Goal: Navigation & Orientation: Find specific page/section

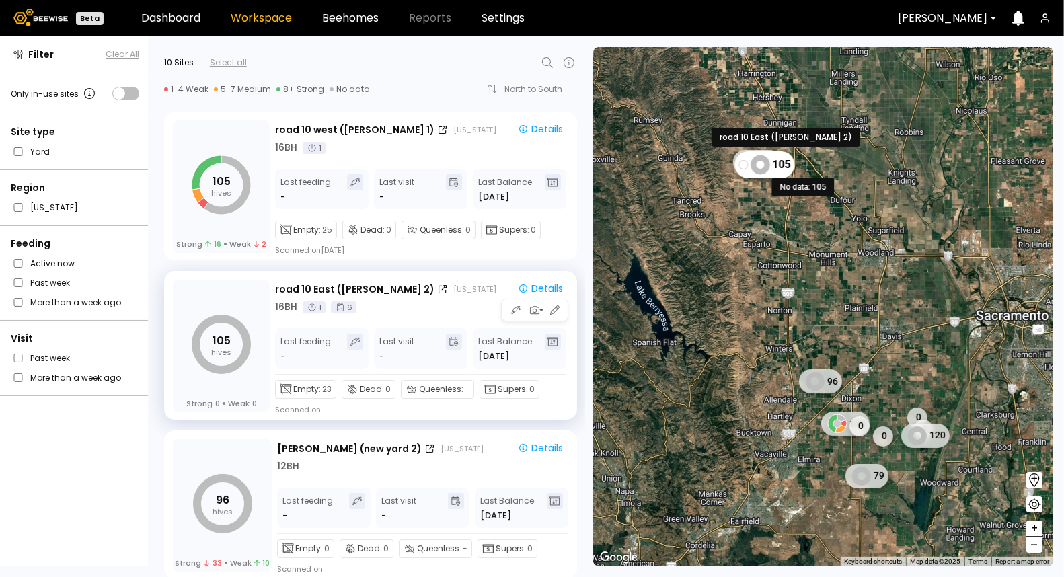
click at [765, 171] on icon at bounding box center [759, 164] width 19 height 19
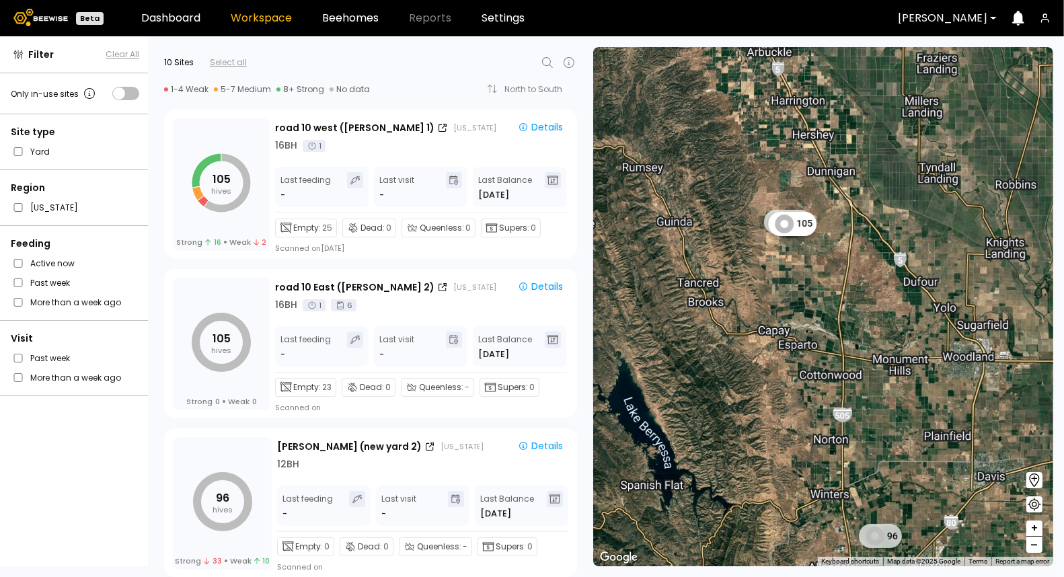
scroll to position [2, 0]
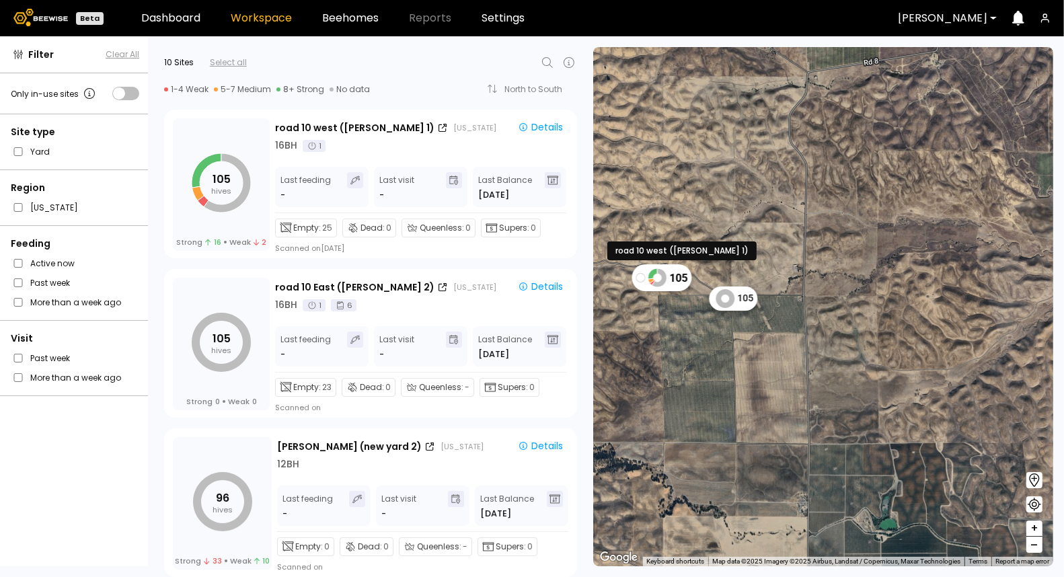
click at [659, 276] on icon at bounding box center [657, 277] width 19 height 19
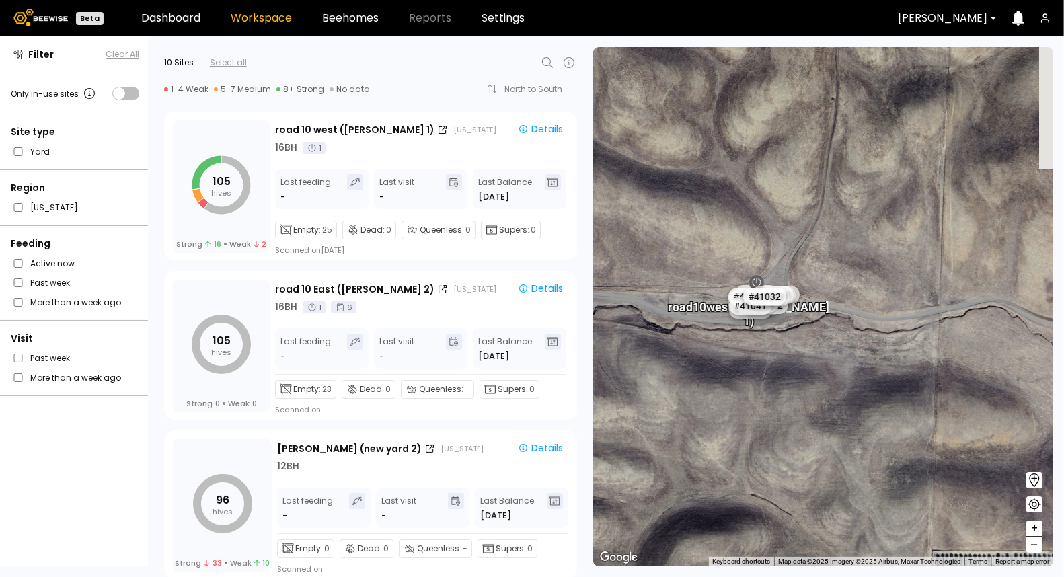
drag, startPoint x: 724, startPoint y: 356, endPoint x: 645, endPoint y: 356, distance: 78.7
click at [645, 356] on div "road [GEOGRAPHIC_DATA][PERSON_NAME] 1) # 41073 # 41101 # 40069 # 40113 # 40701 …" at bounding box center [823, 306] width 460 height 519
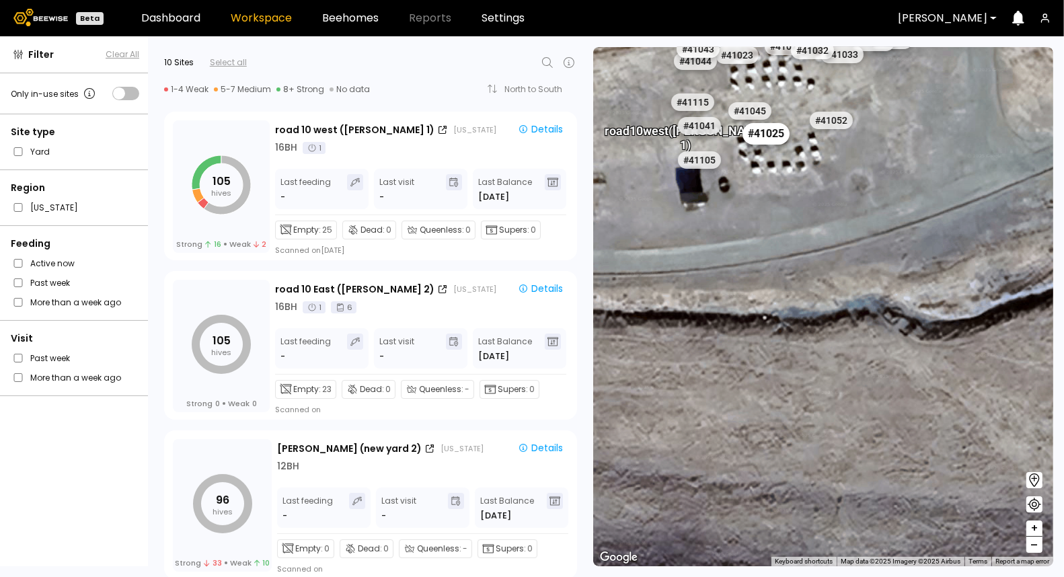
click at [767, 141] on div "# 41025" at bounding box center [765, 134] width 47 height 22
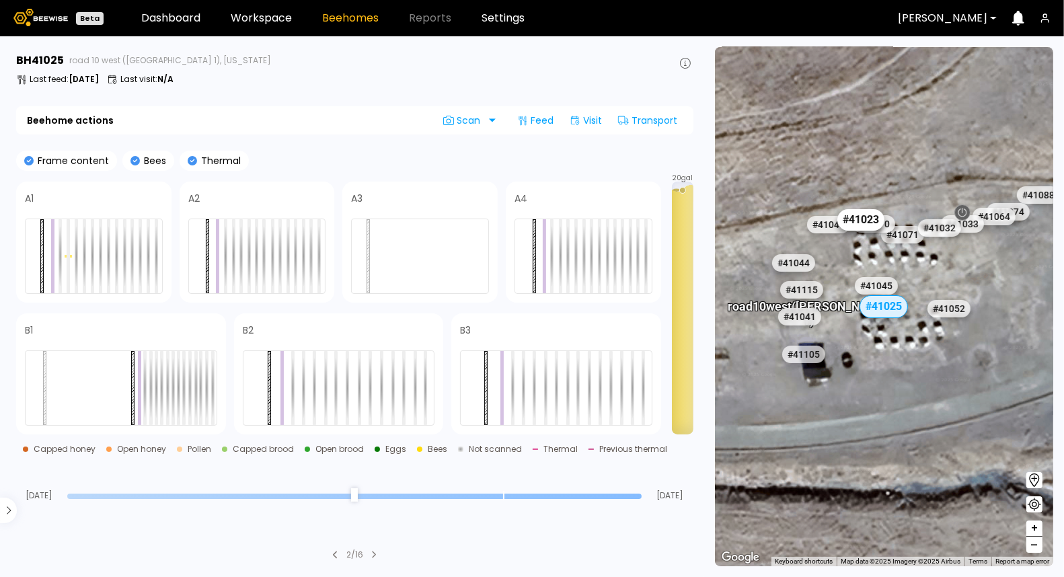
click at [866, 218] on div "# 41023" at bounding box center [860, 220] width 47 height 22
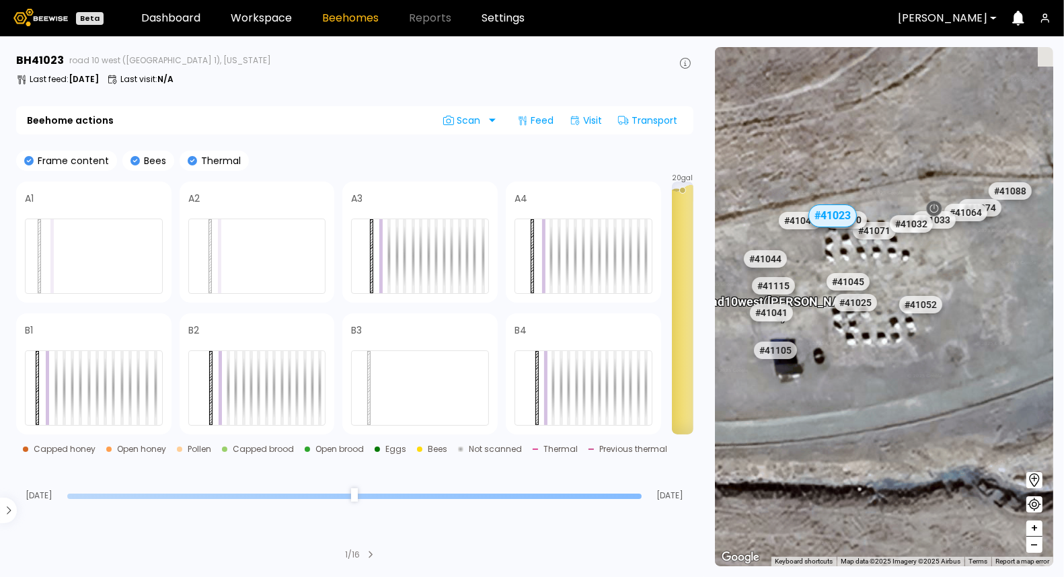
drag, startPoint x: 846, startPoint y: 247, endPoint x: 775, endPoint y: 132, distance: 135.3
click at [775, 132] on div "road [GEOGRAPHIC_DATA][PERSON_NAME] 1) # 40069 # 40701 # 40273 # 40239 # 40147 …" at bounding box center [884, 306] width 338 height 519
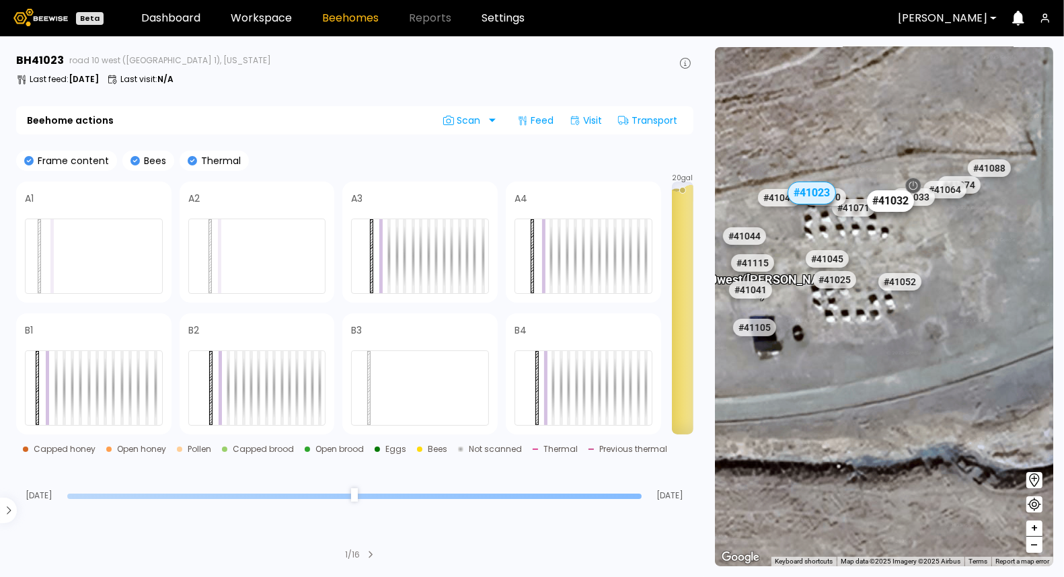
click at [896, 209] on div "# 41032" at bounding box center [890, 201] width 47 height 22
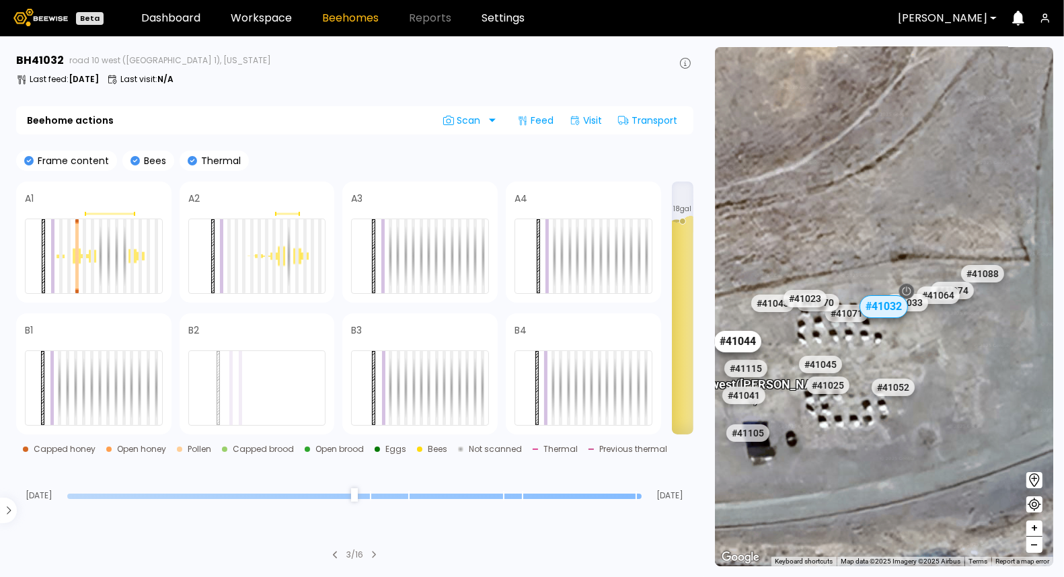
click at [736, 344] on div "# 41044" at bounding box center [737, 342] width 47 height 22
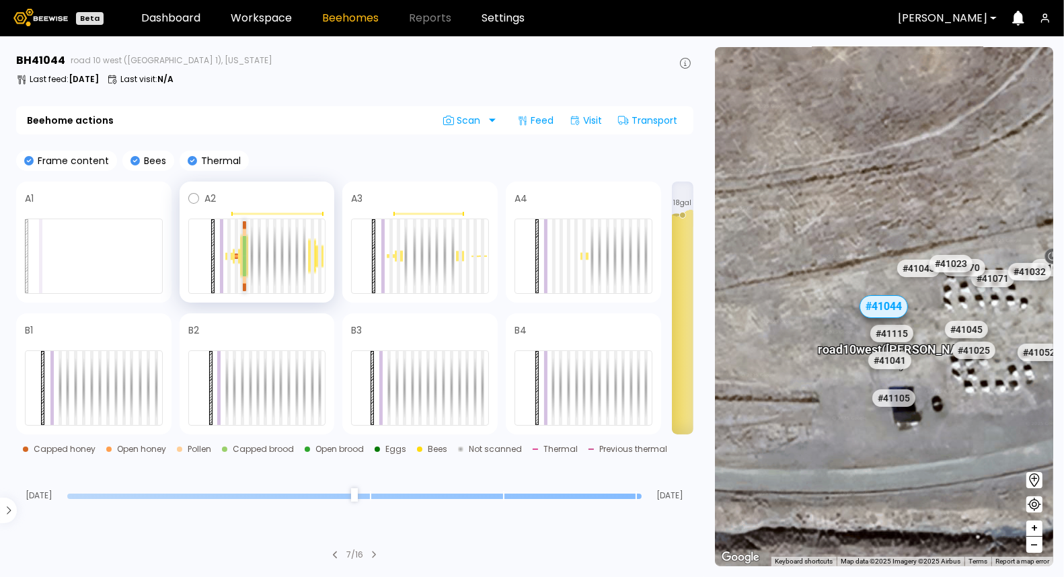
click at [245, 264] on div at bounding box center [244, 266] width 3 height 20
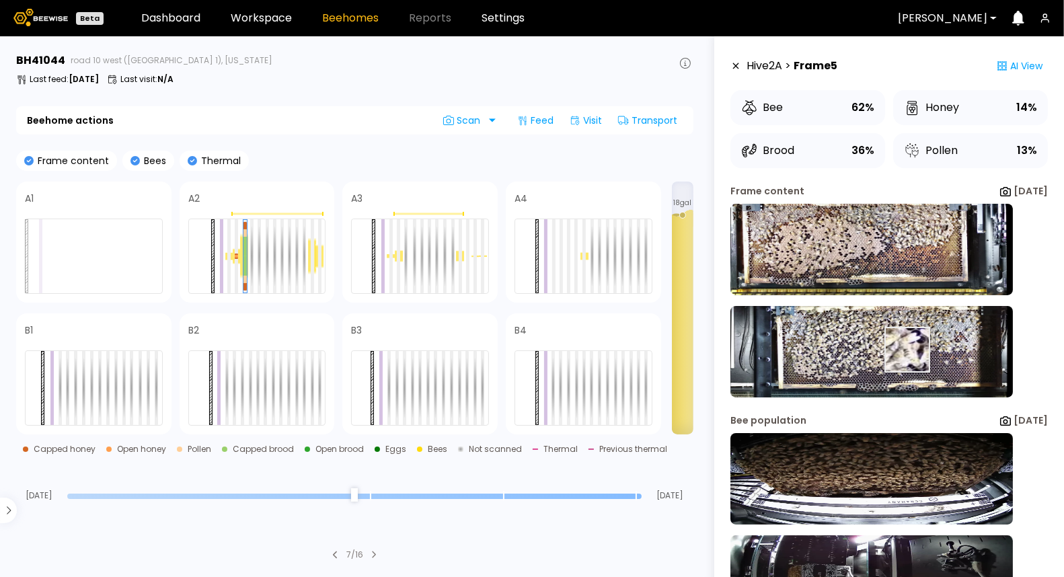
click at [887, 350] on img at bounding box center [871, 351] width 282 height 91
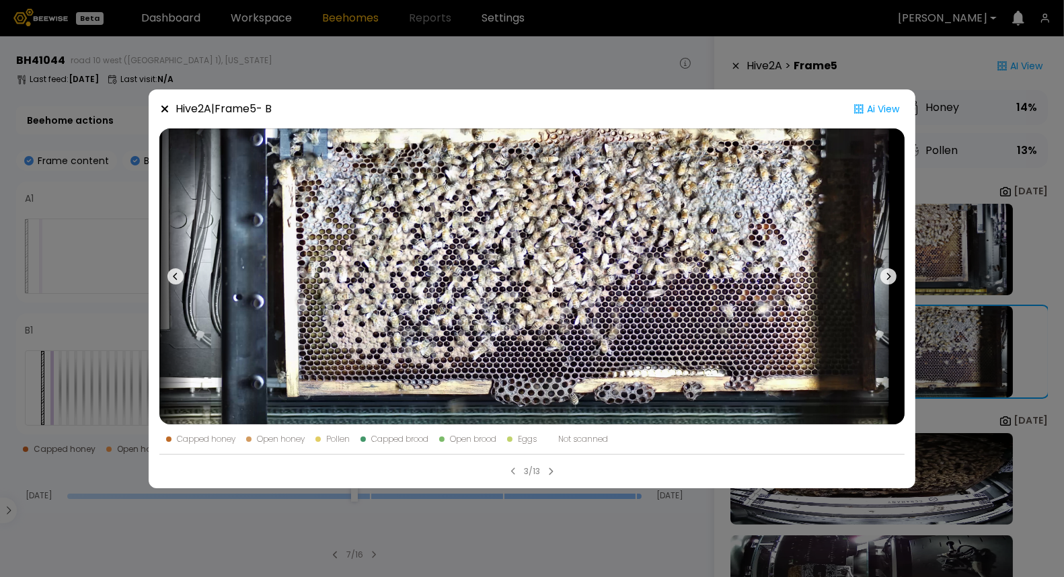
click at [533, 80] on div "Hive 2 A | Frame 5 - B Ai View Capped honey Open honey Pollen Capped brood Open…" at bounding box center [532, 288] width 1064 height 577
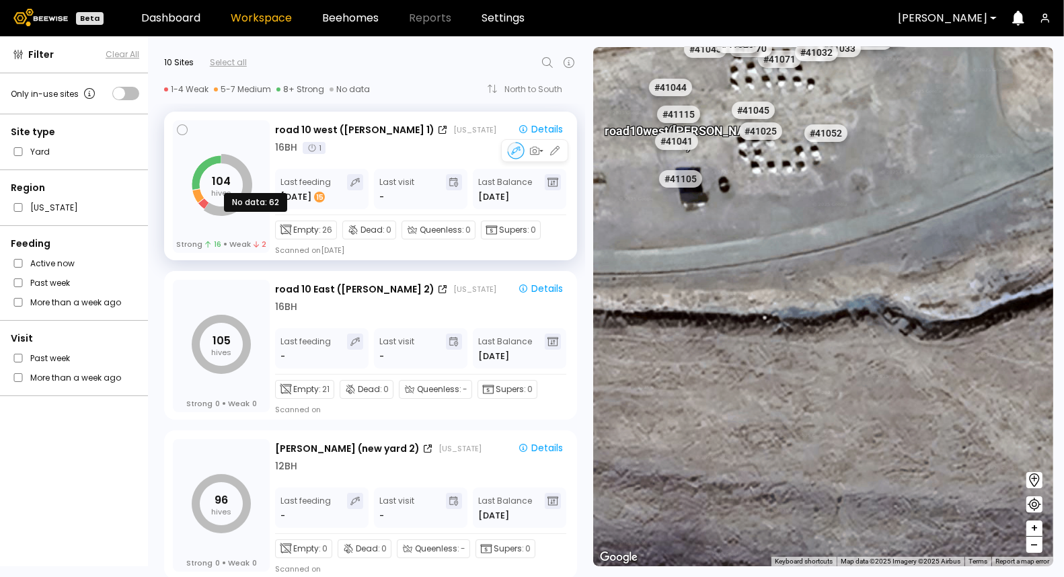
click at [217, 186] on tspan "104" at bounding box center [221, 180] width 19 height 15
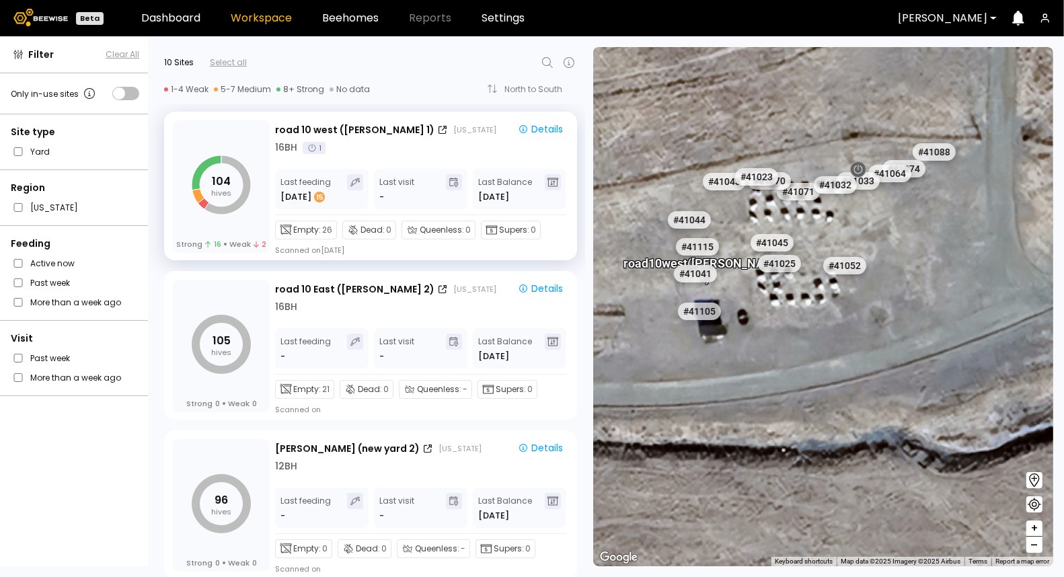
drag, startPoint x: 845, startPoint y: 214, endPoint x: 818, endPoint y: 232, distance: 32.1
click at [818, 232] on div "# 41073 # 41101 # 40069 # 40702 # 40113 # 41140 # 40190 # 40345 # 40736 # 40306…" at bounding box center [823, 306] width 460 height 519
click at [769, 175] on div "# 41070" at bounding box center [769, 181] width 47 height 22
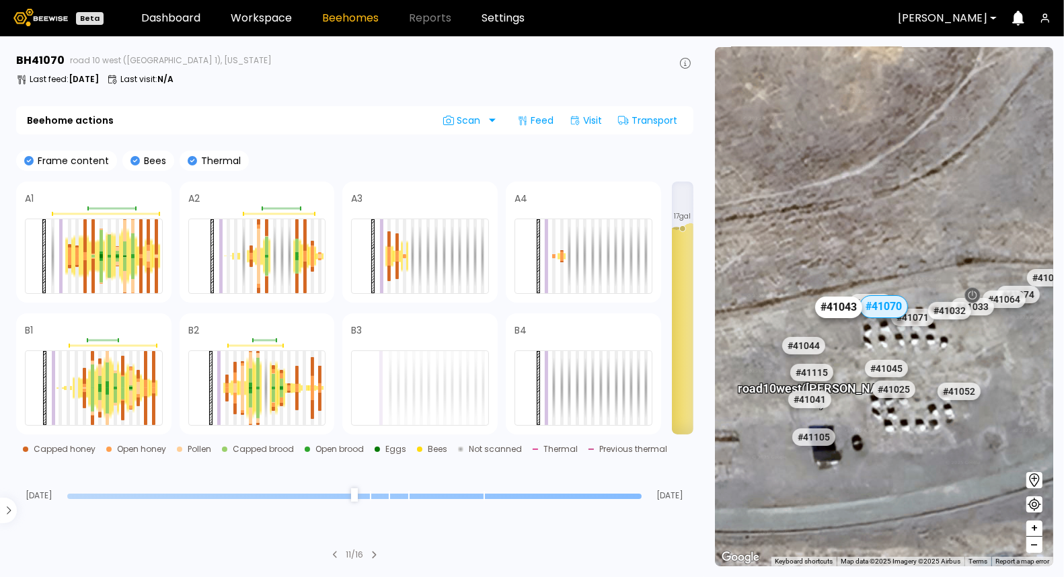
click at [842, 308] on div "# 41043" at bounding box center [838, 307] width 47 height 22
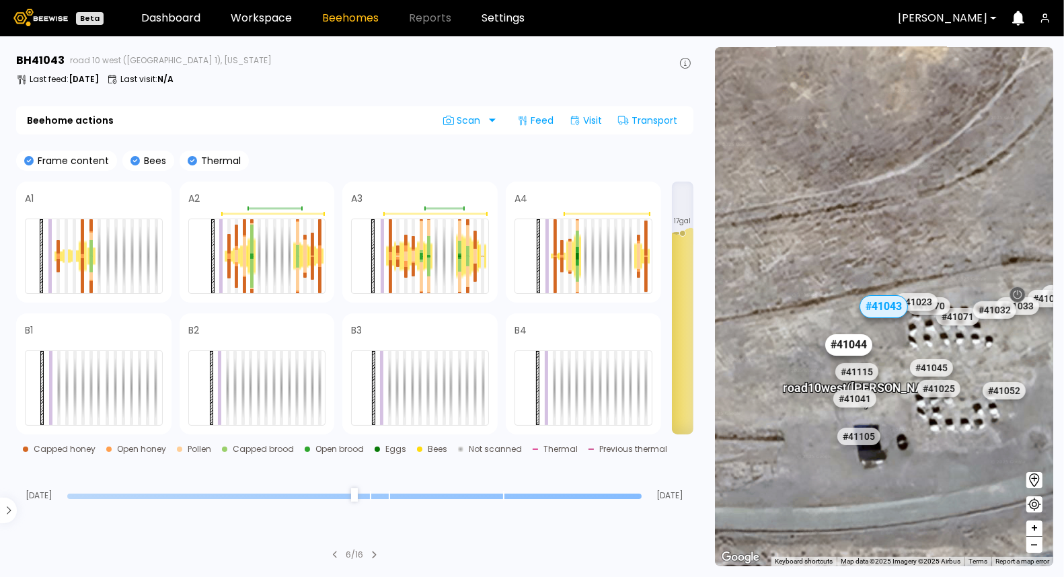
click at [851, 348] on div "# 41044" at bounding box center [848, 345] width 47 height 22
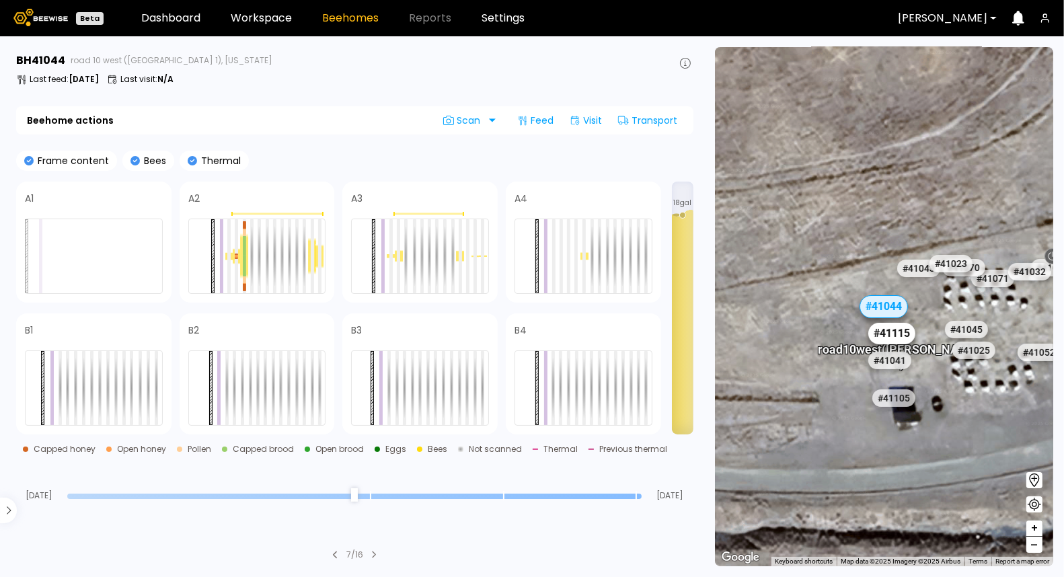
click at [896, 336] on div "# 41115" at bounding box center [891, 334] width 47 height 22
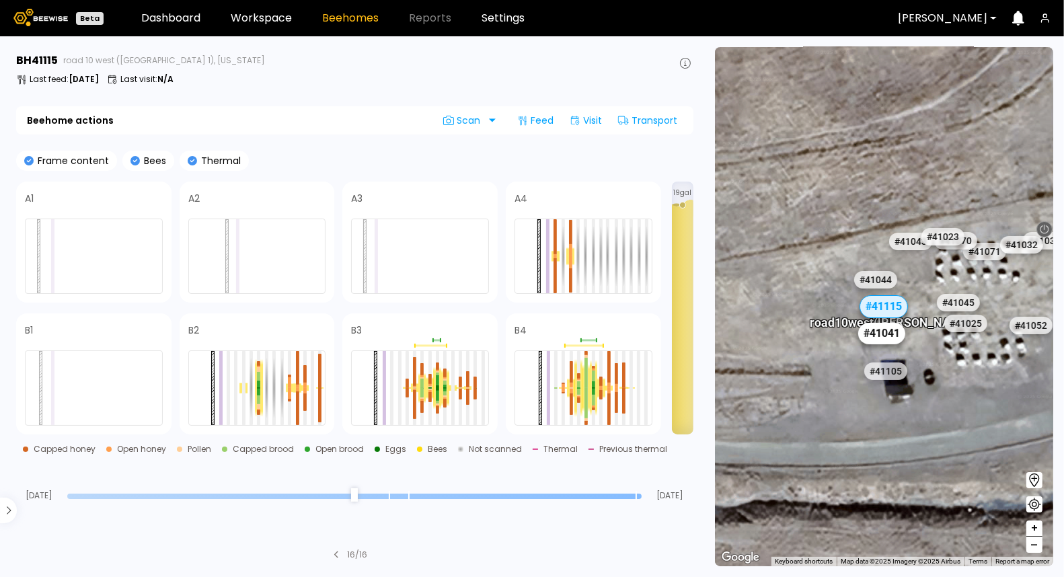
click at [887, 335] on div "# 41041" at bounding box center [881, 334] width 47 height 22
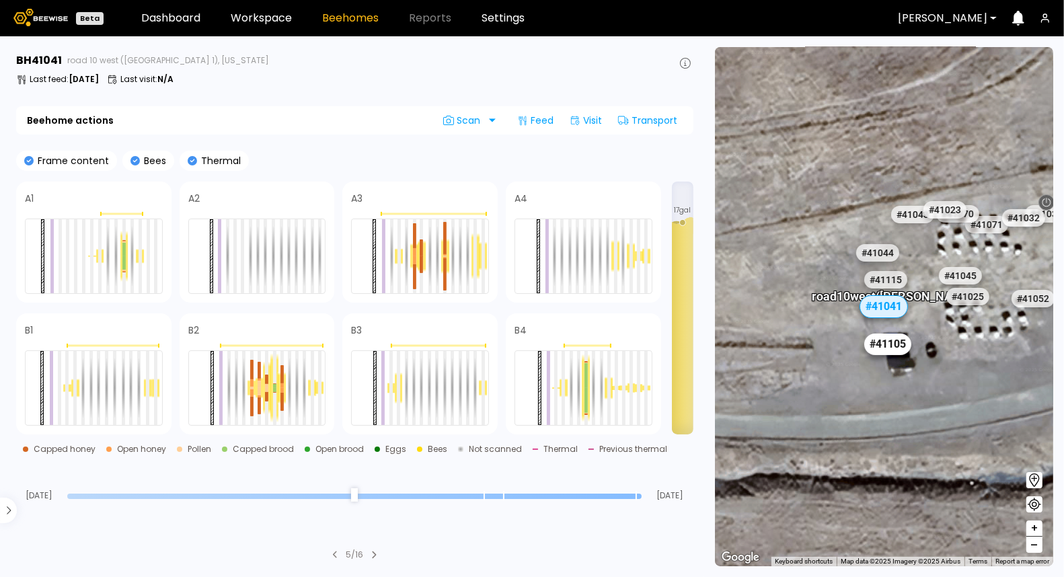
click at [893, 346] on div "# 41105" at bounding box center [888, 344] width 47 height 22
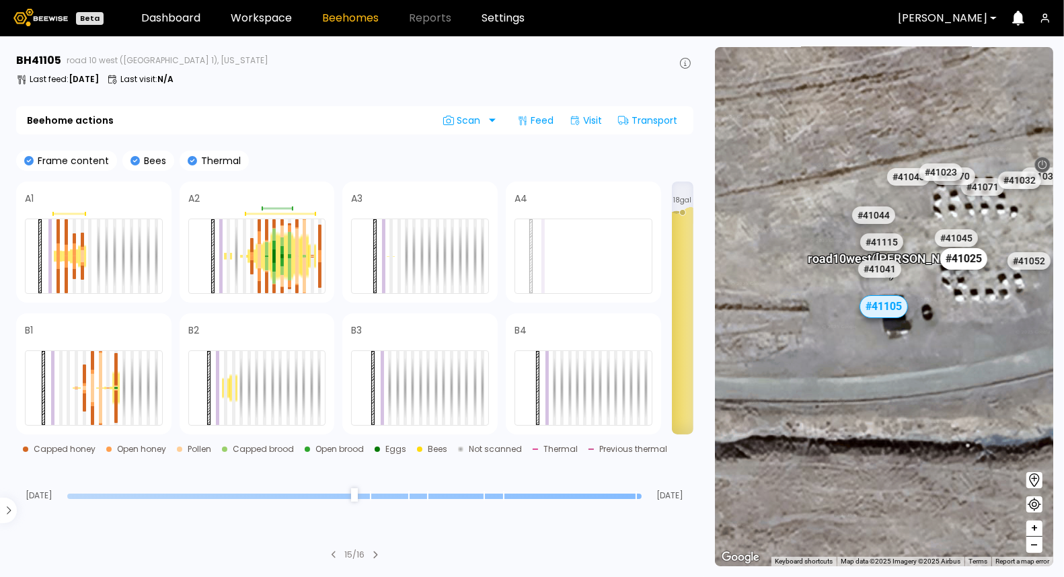
click at [961, 257] on div "# 41025" at bounding box center [963, 259] width 47 height 22
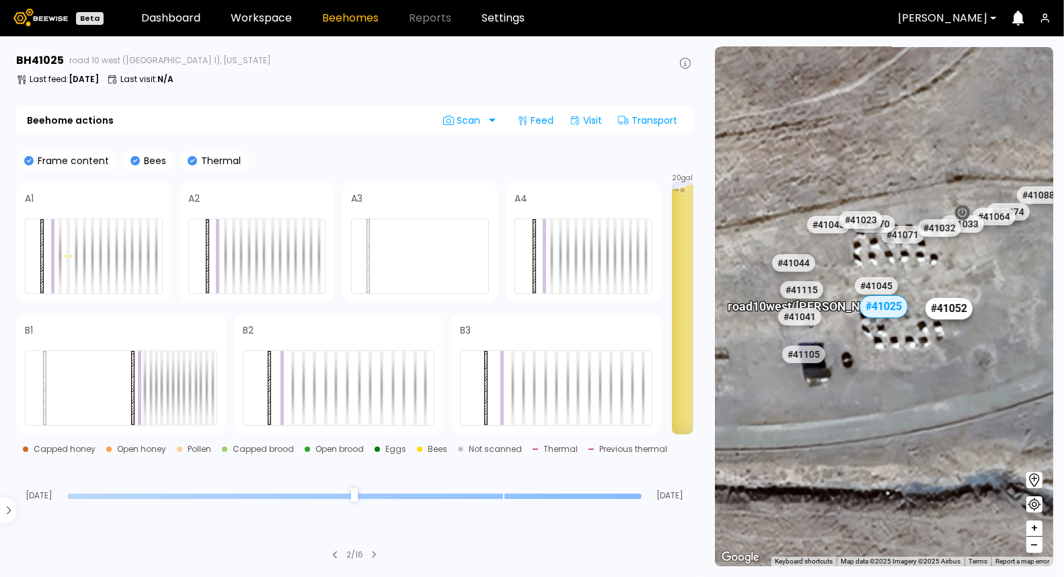
click at [953, 307] on div "# 41052" at bounding box center [948, 309] width 47 height 22
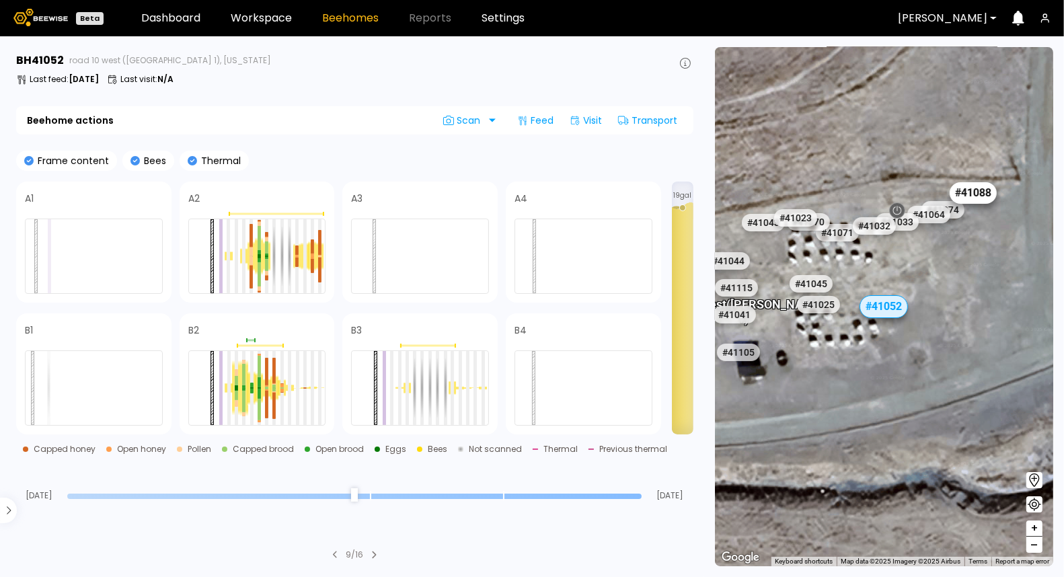
click at [986, 195] on div "# 41088" at bounding box center [973, 193] width 47 height 22
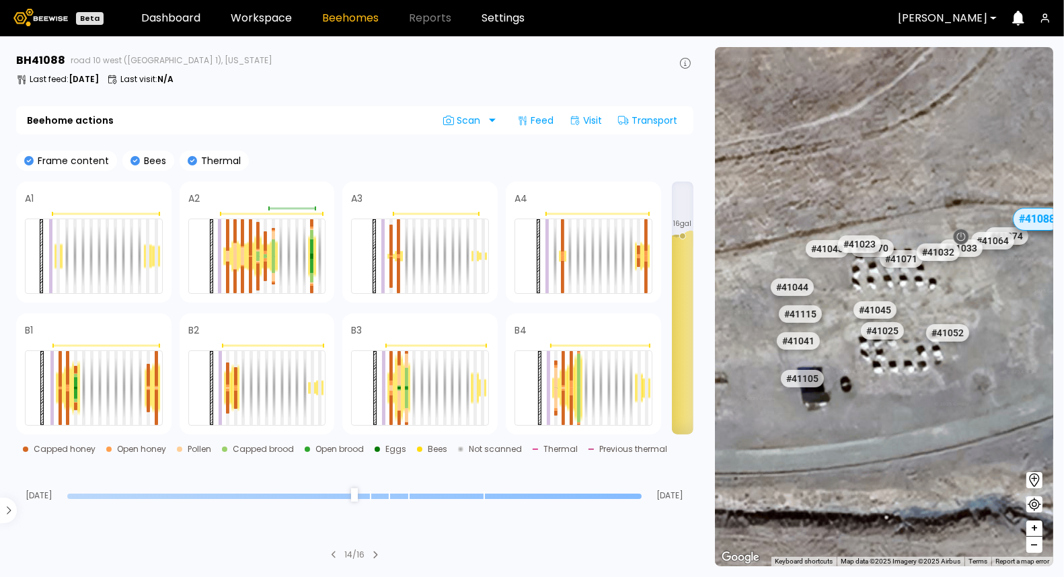
drag, startPoint x: 854, startPoint y: 389, endPoint x: 1010, endPoint y: 300, distance: 179.5
click at [1010, 300] on div "# 41073 # 41101 # 40069 # 40113 # 41140 # 40702 # 40345 # 40736 # 40306 # 40203…" at bounding box center [884, 306] width 338 height 519
click at [905, 266] on div "# 41071" at bounding box center [901, 259] width 47 height 22
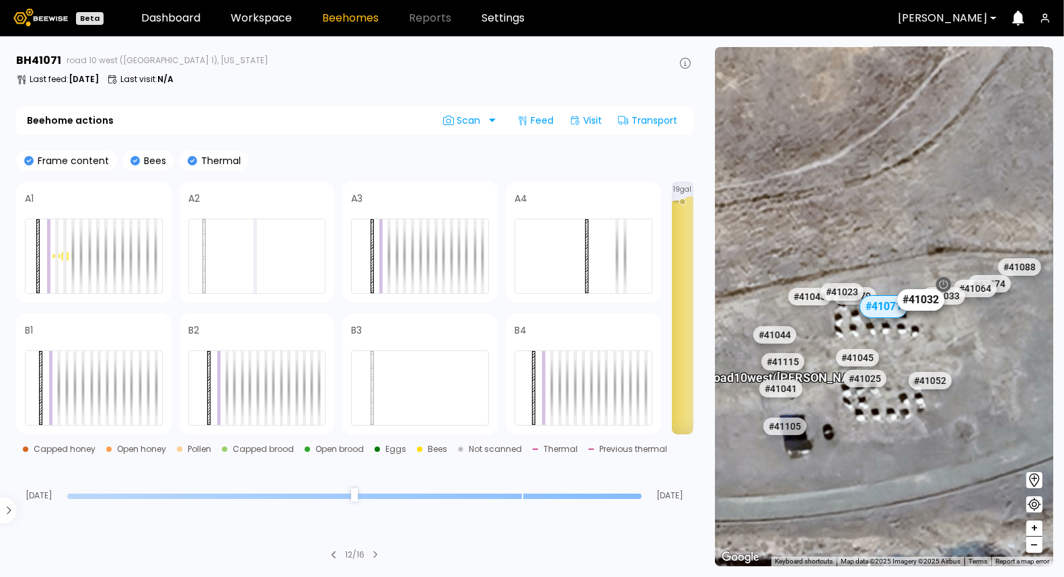
click at [928, 301] on div "# 41032" at bounding box center [920, 300] width 47 height 22
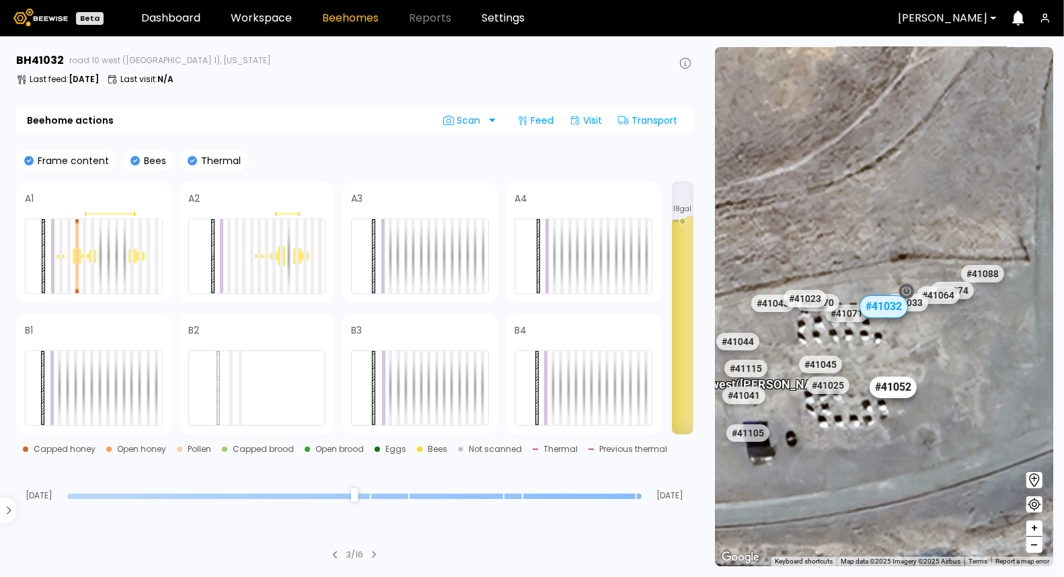
click at [900, 384] on div "# 41052" at bounding box center [892, 387] width 47 height 22
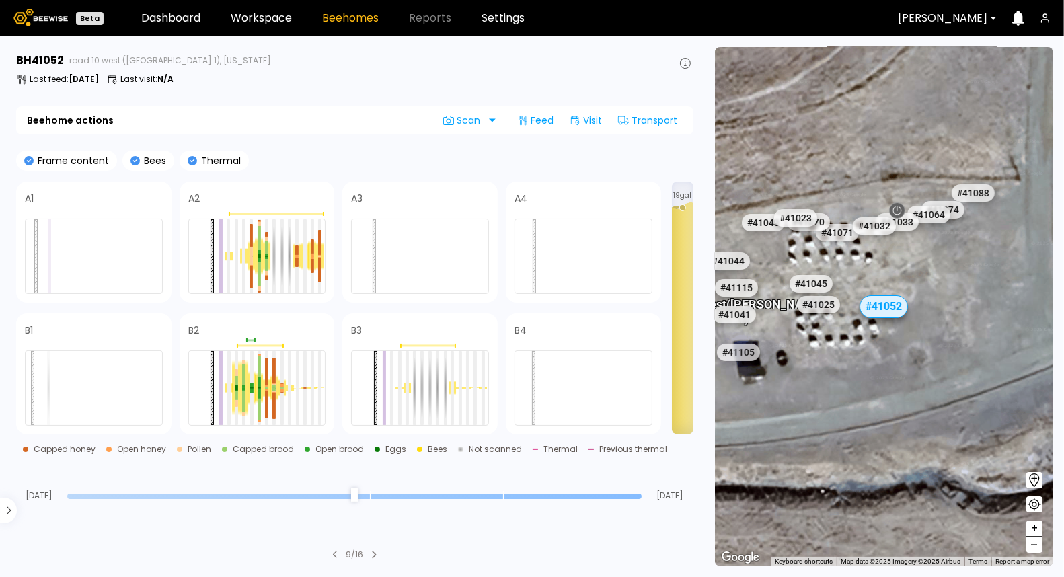
drag, startPoint x: 886, startPoint y: 371, endPoint x: 1002, endPoint y: 342, distance: 119.8
click at [1002, 342] on div "# 41073 # 41101 # 40069 # 40113 # 41140 # 40702 # 40345 # 40736 # 40306 # 40203…" at bounding box center [884, 306] width 338 height 519
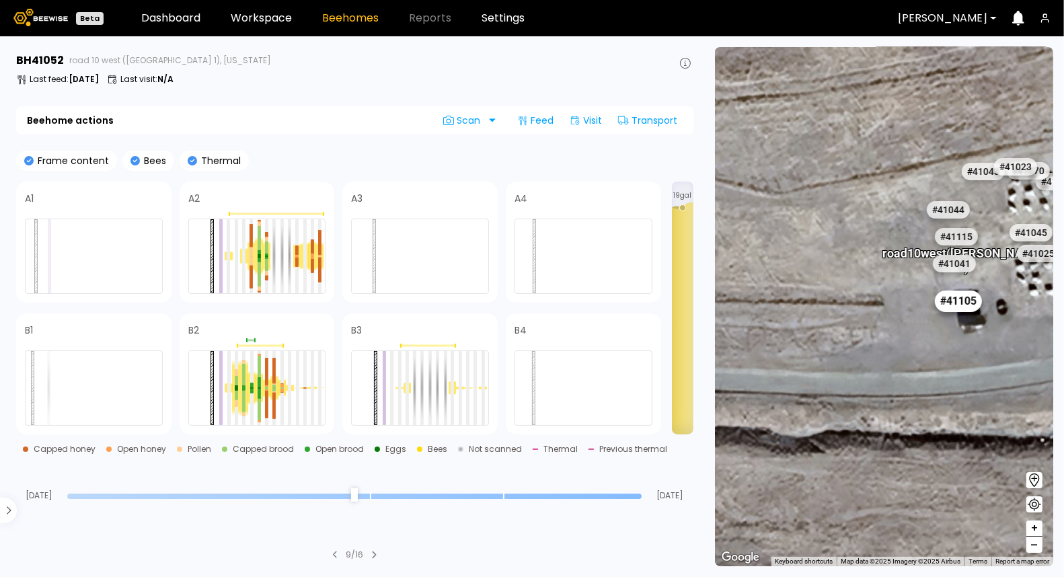
click at [972, 299] on div "# 41105" at bounding box center [958, 301] width 47 height 22
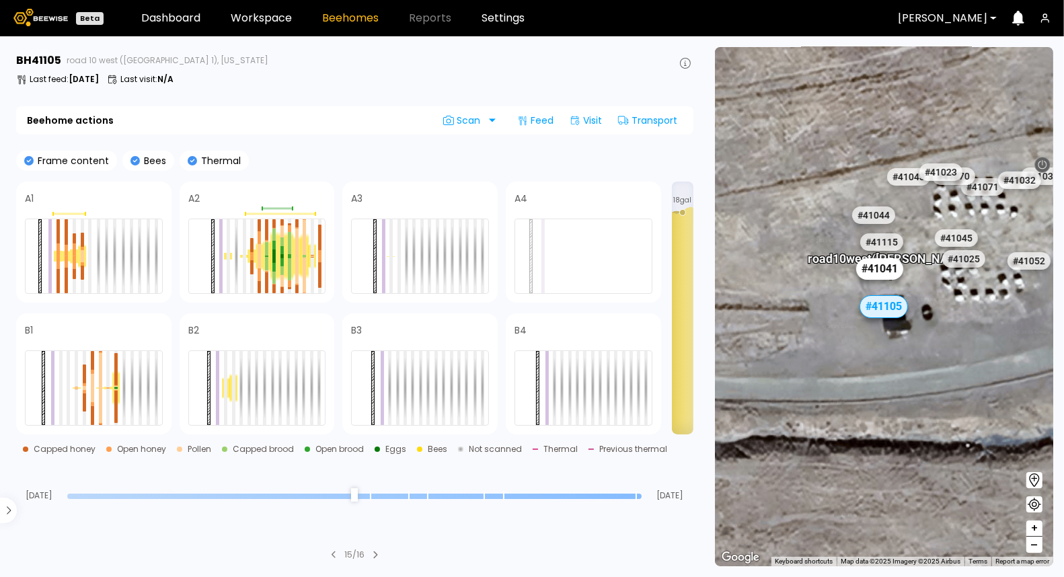
click at [887, 271] on div "# 41041" at bounding box center [879, 269] width 47 height 22
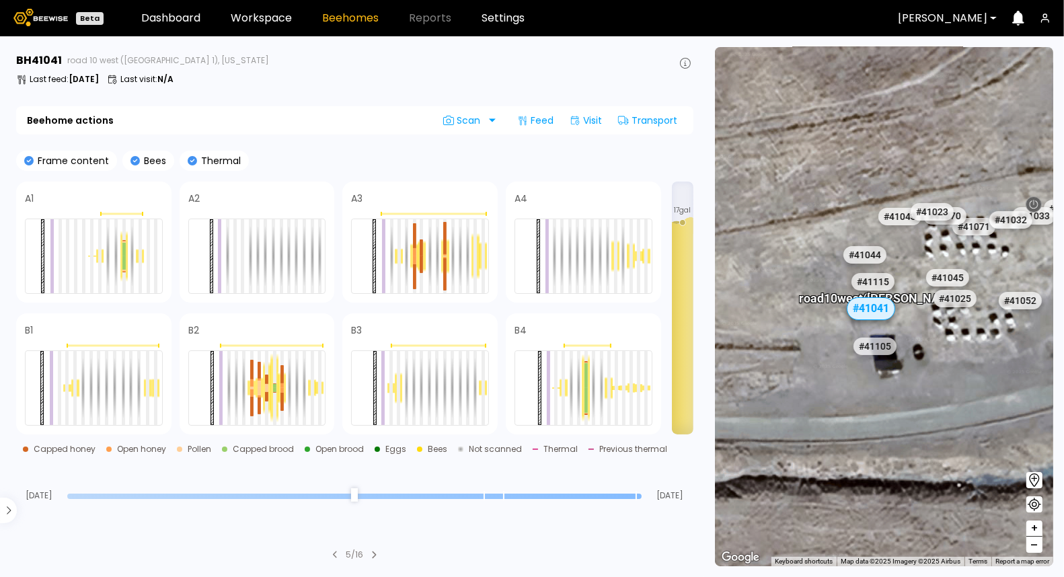
drag, startPoint x: 955, startPoint y: 328, endPoint x: 941, endPoint y: 332, distance: 14.7
click at [941, 332] on div "road 10 west ([PERSON_NAME] 1)" at bounding box center [959, 319] width 161 height 42
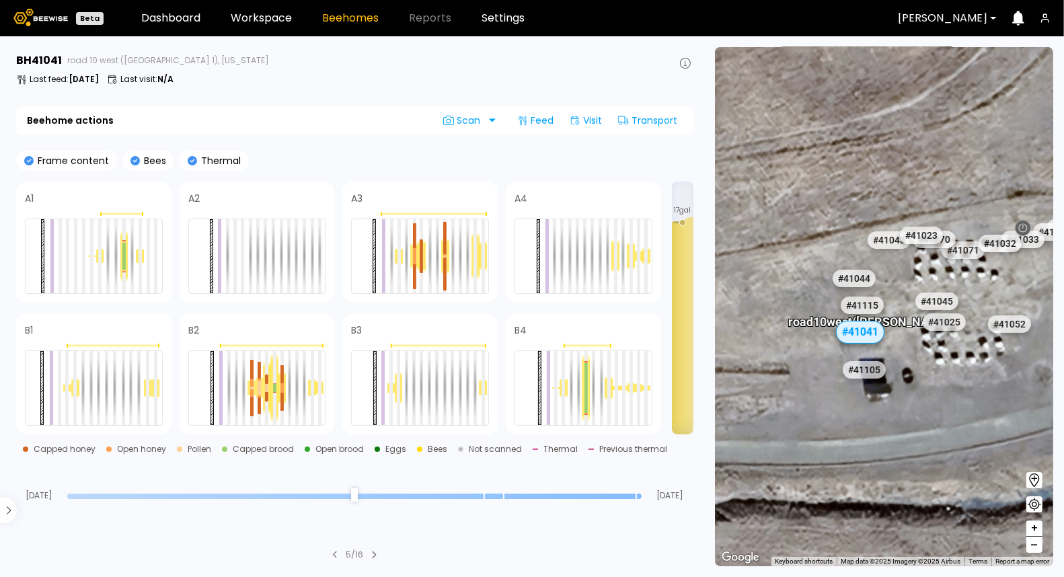
drag, startPoint x: 941, startPoint y: 332, endPoint x: 928, endPoint y: 383, distance: 52.0
click at [928, 364] on div "road 10 west ([PERSON_NAME] 1)" at bounding box center [949, 342] width 161 height 42
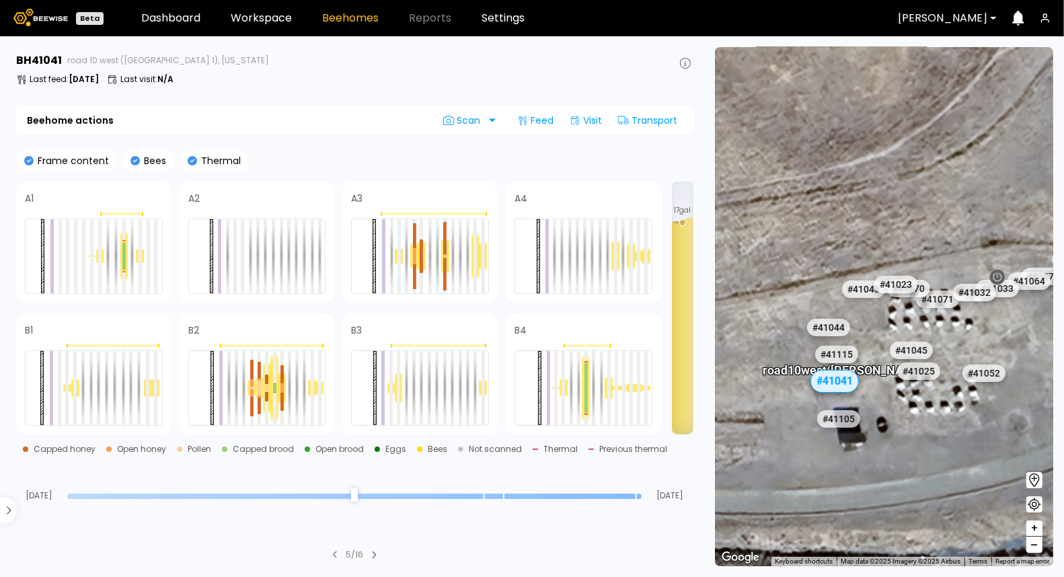
drag, startPoint x: 988, startPoint y: 294, endPoint x: 955, endPoint y: 327, distance: 47.1
click at [955, 327] on div "# 41073 # 41101 # 40069 # 40113 # 41140 # 40702 # 40345 # 40736 # 40306 # 40203…" at bounding box center [884, 306] width 338 height 519
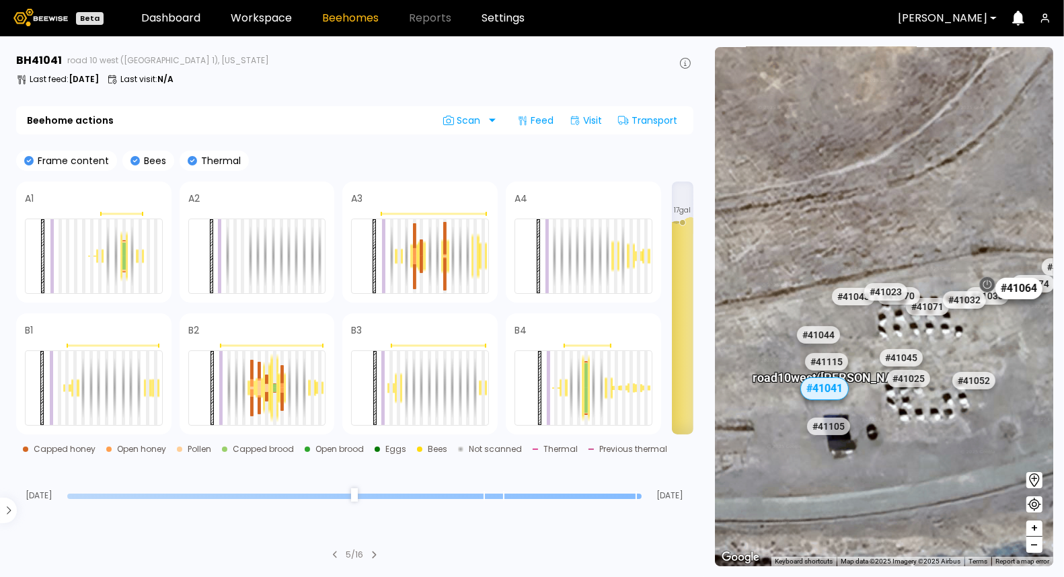
click at [1023, 290] on div "# 41064" at bounding box center [1018, 289] width 47 height 22
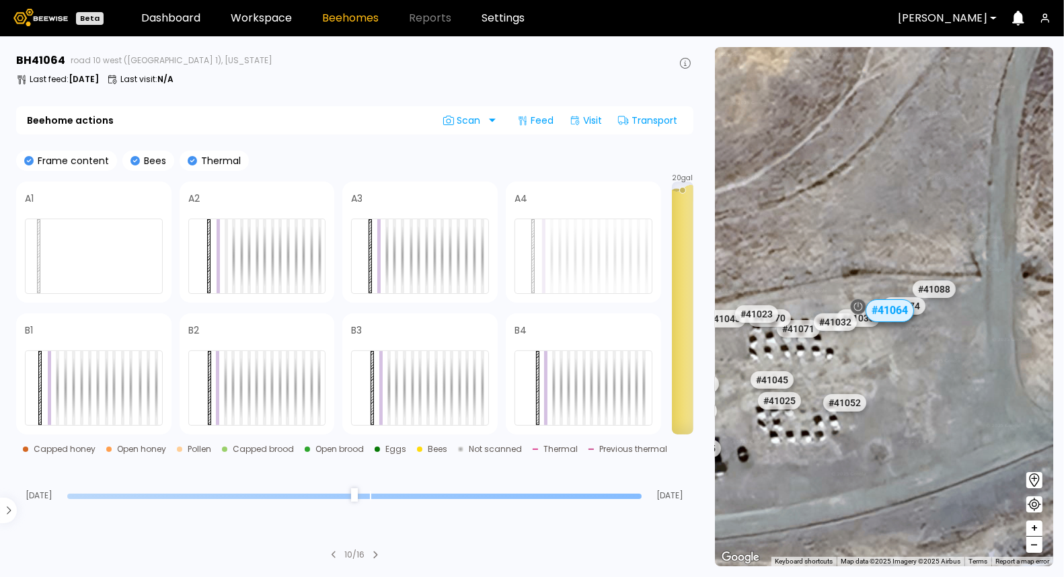
click at [1006, 338] on div "# 41073 # 41101 # 40069 # 40113 # 41140 # 40702 # 40345 # 40736 # 40306 # 40203…" at bounding box center [884, 306] width 338 height 519
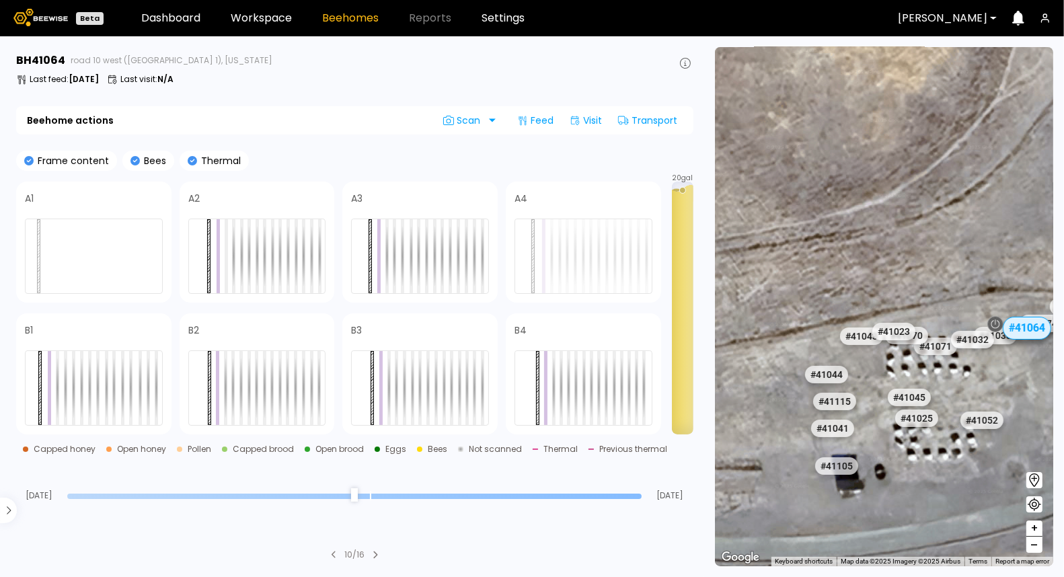
drag, startPoint x: 859, startPoint y: 346, endPoint x: 994, endPoint y: 362, distance: 136.2
click at [994, 363] on div "# 41073 # 41101 # 40069 # 40113 # 41140 # 40702 # 40345 # 40736 # 40306 # 40203…" at bounding box center [884, 306] width 338 height 519
click at [920, 330] on div "# 41070" at bounding box center [906, 336] width 47 height 22
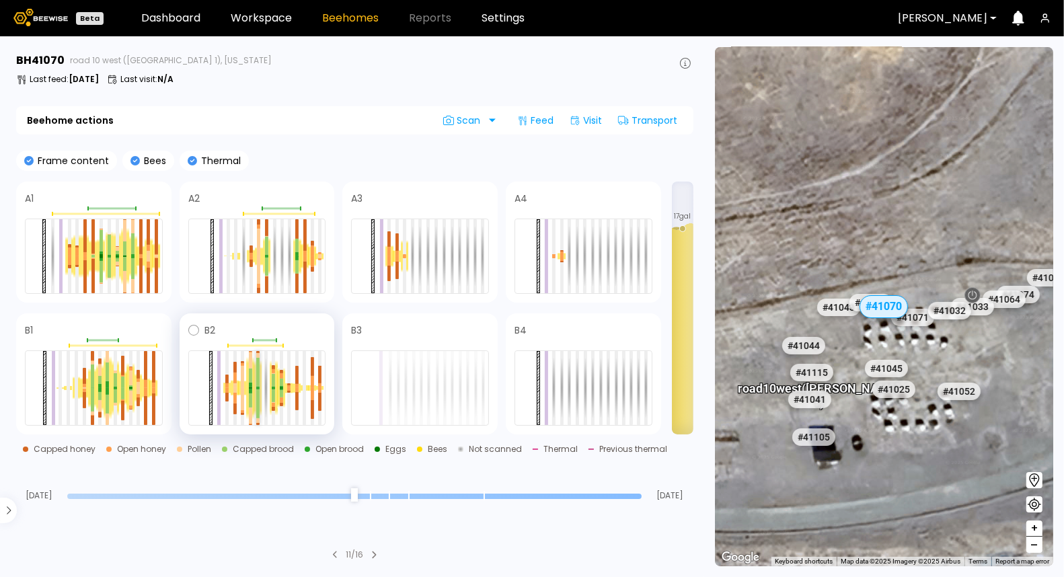
click at [257, 379] on div at bounding box center [257, 373] width 3 height 30
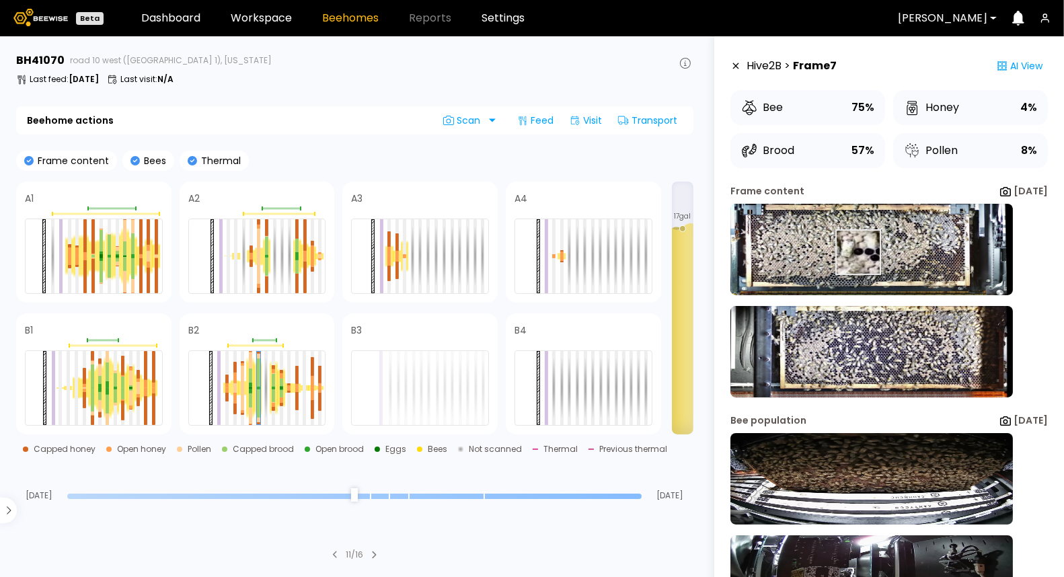
click at [844, 252] on img at bounding box center [871, 249] width 282 height 91
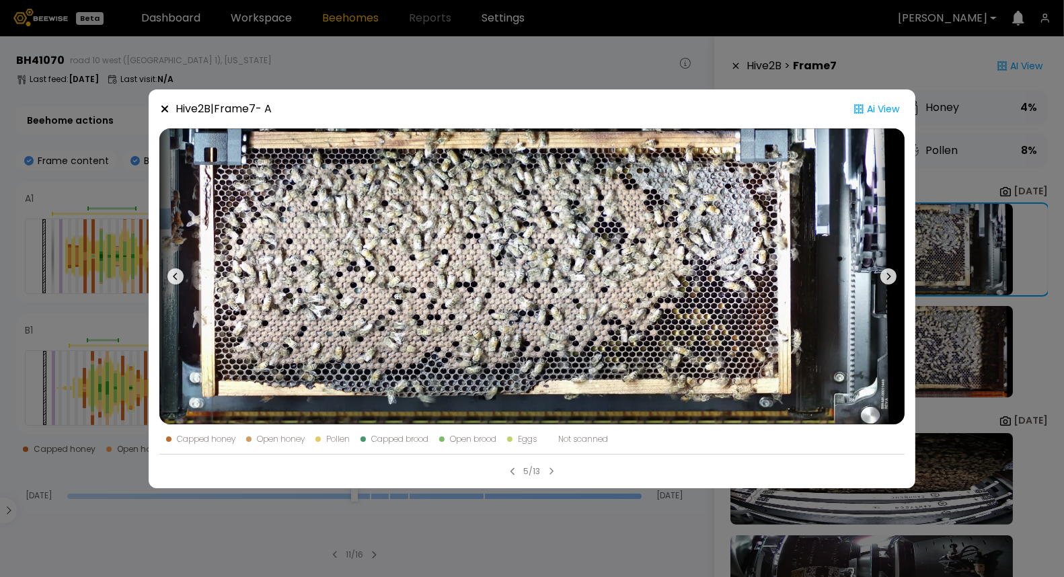
click at [348, 67] on div "Hive 2 B | Frame 7 - A Ai View Capped honey Open honey Pollen Capped brood Open…" at bounding box center [532, 288] width 1064 height 577
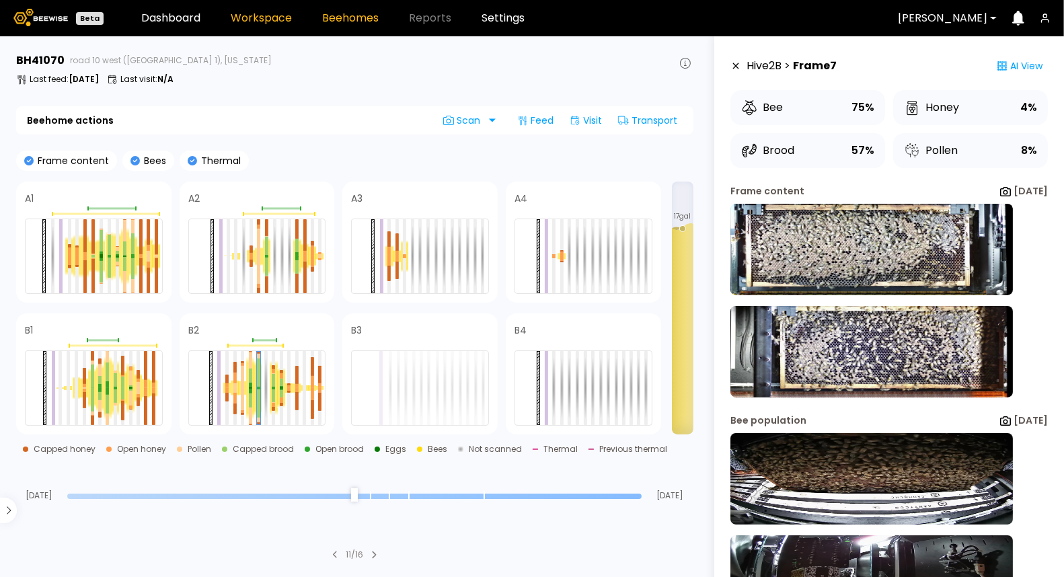
click at [246, 14] on link "Workspace" at bounding box center [261, 18] width 61 height 11
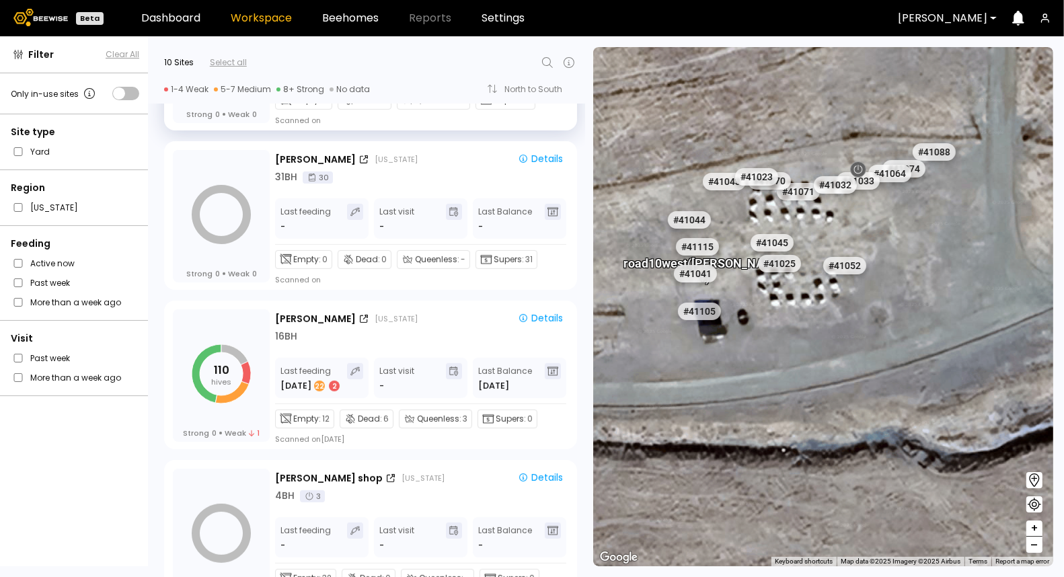
scroll to position [452, 0]
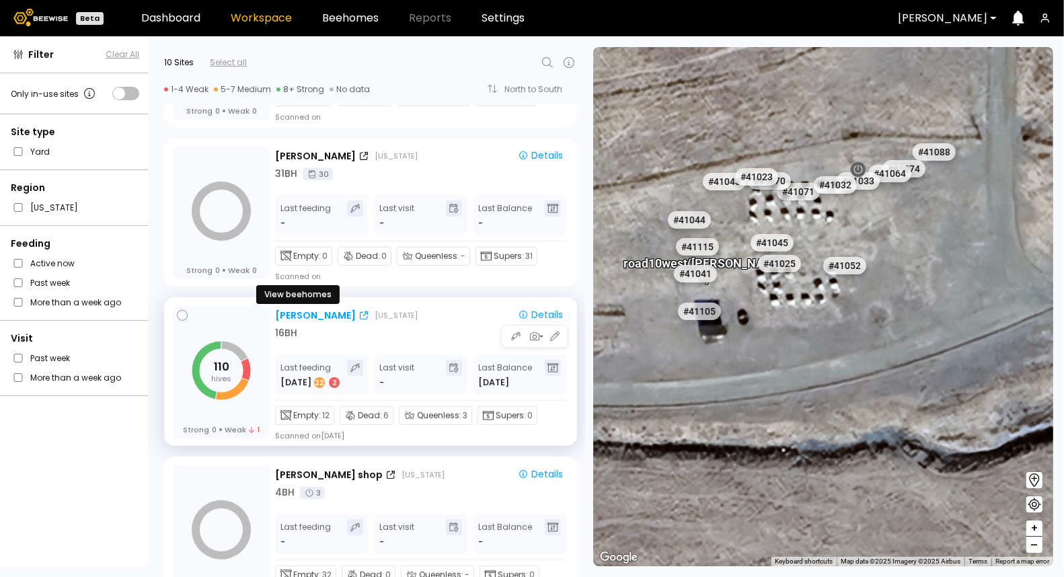
click at [282, 309] on div "[PERSON_NAME]" at bounding box center [315, 316] width 81 height 14
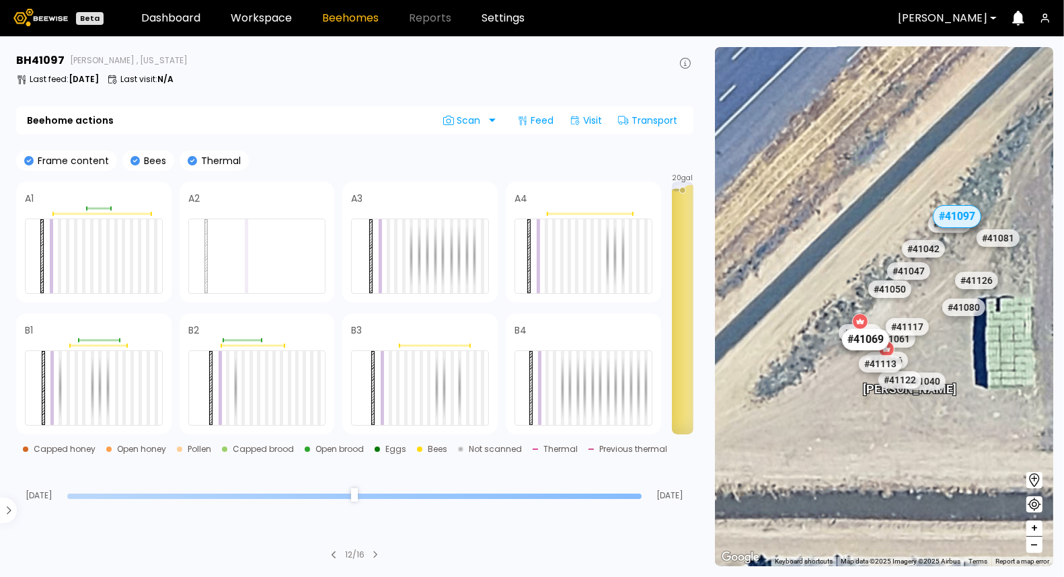
click at [863, 338] on div "# 41069" at bounding box center [865, 340] width 47 height 22
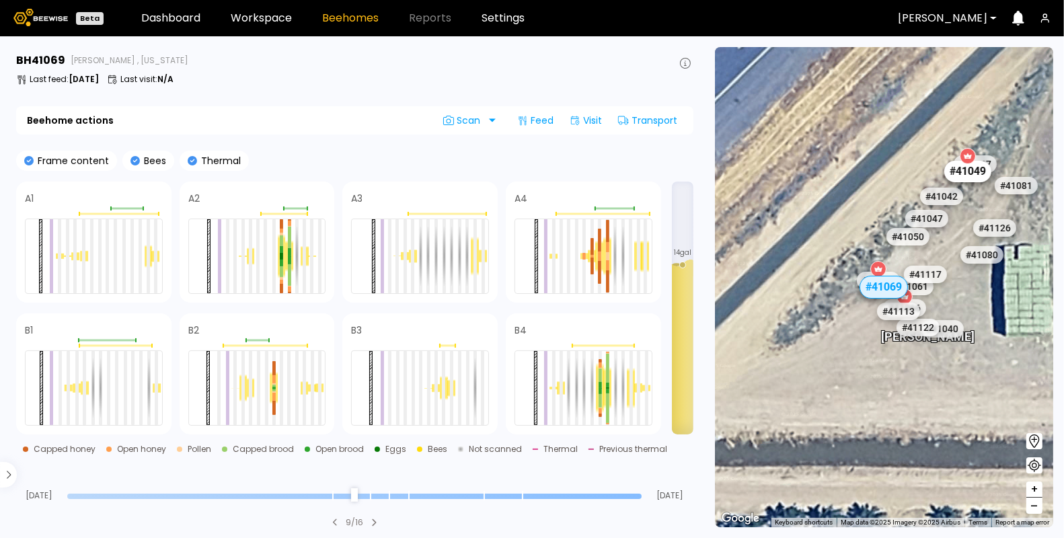
click at [971, 175] on div "# 41049" at bounding box center [968, 172] width 47 height 22
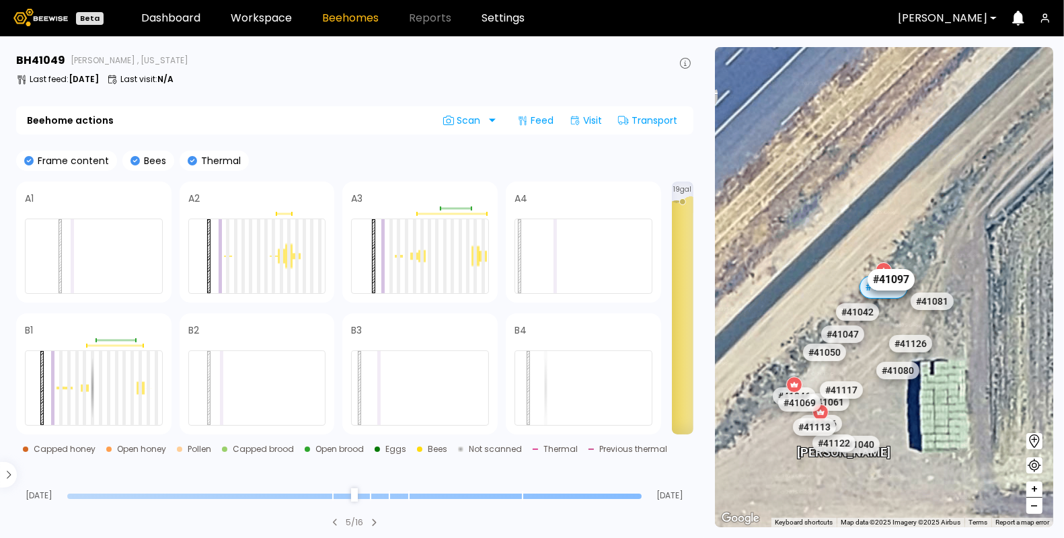
click at [905, 277] on div "# 41097" at bounding box center [890, 280] width 47 height 22
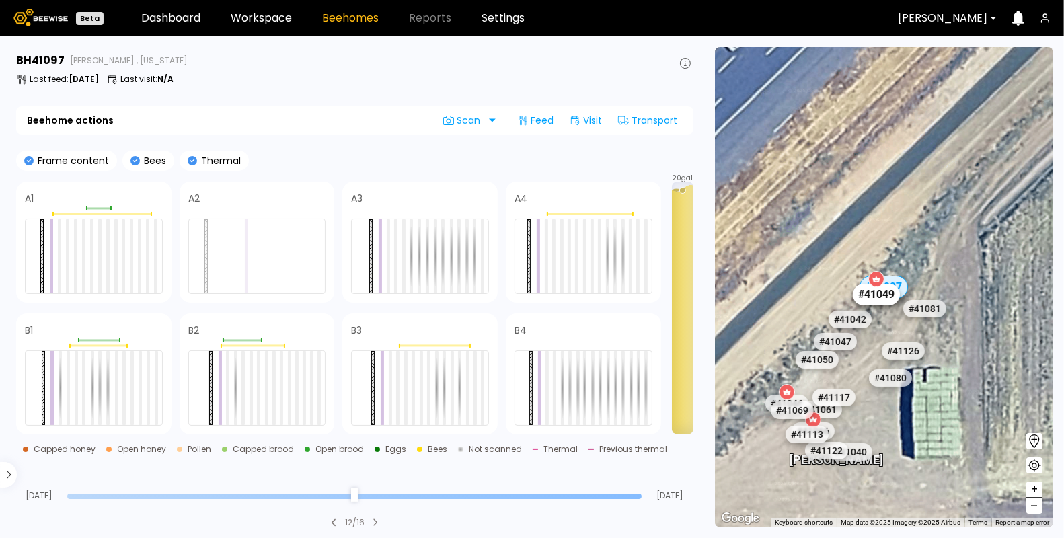
click at [887, 302] on div "# 41049" at bounding box center [876, 295] width 47 height 22
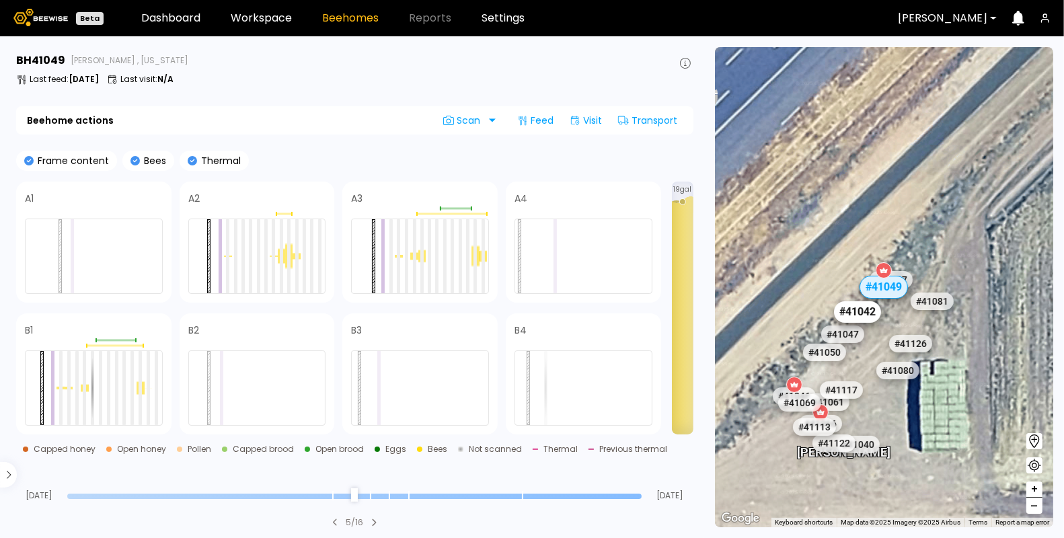
click at [861, 313] on div "# 41042" at bounding box center [857, 312] width 47 height 22
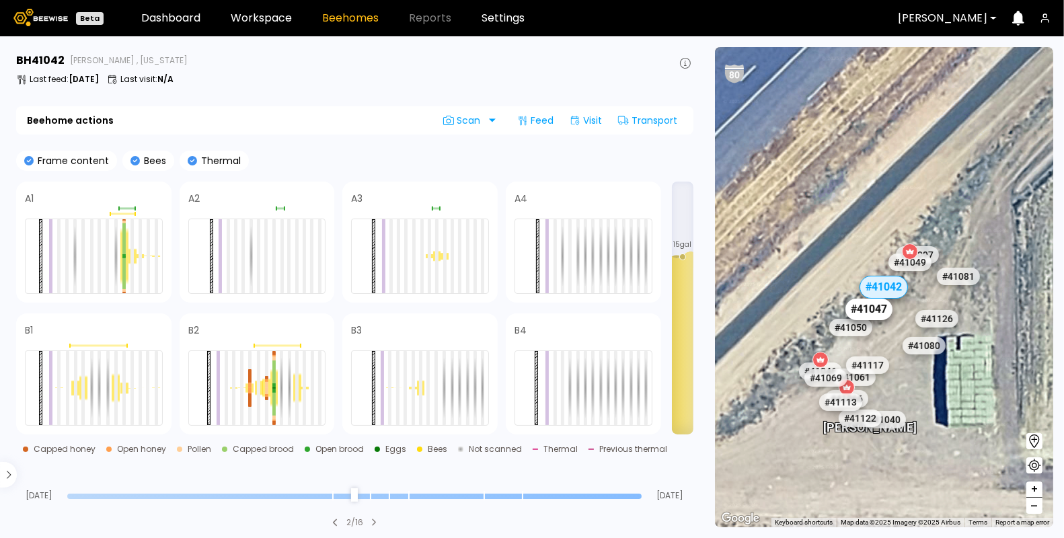
click at [868, 305] on div "# 41047" at bounding box center [868, 310] width 47 height 22
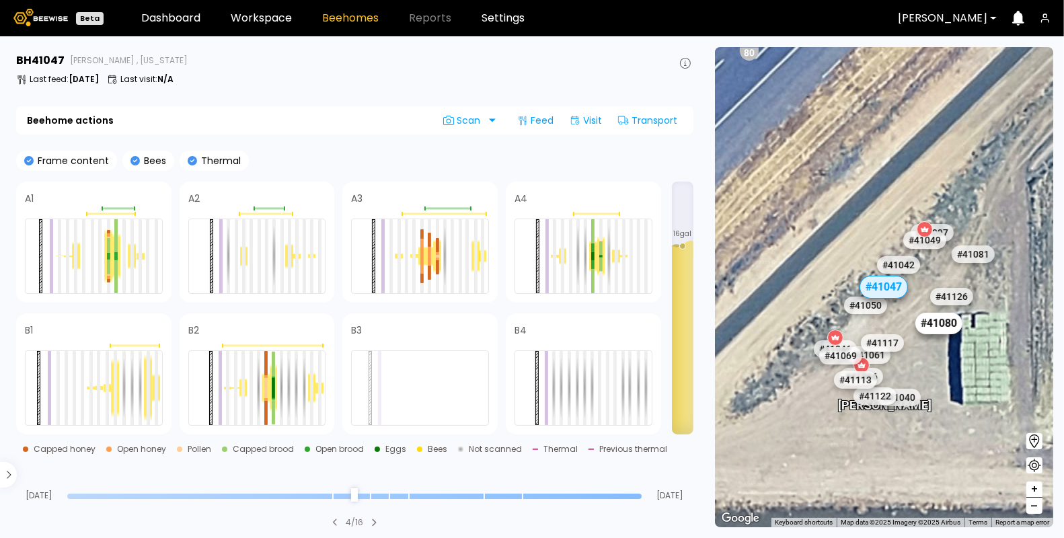
click at [941, 328] on div "# 41080" at bounding box center [938, 324] width 47 height 22
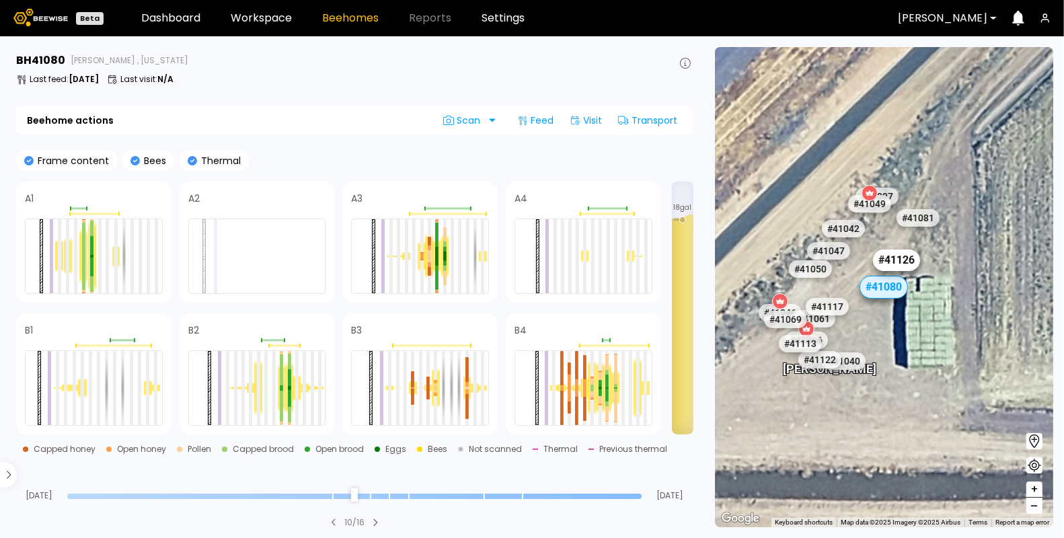
click at [906, 258] on div "# 41126" at bounding box center [896, 260] width 47 height 22
